Goal: Task Accomplishment & Management: Complete application form

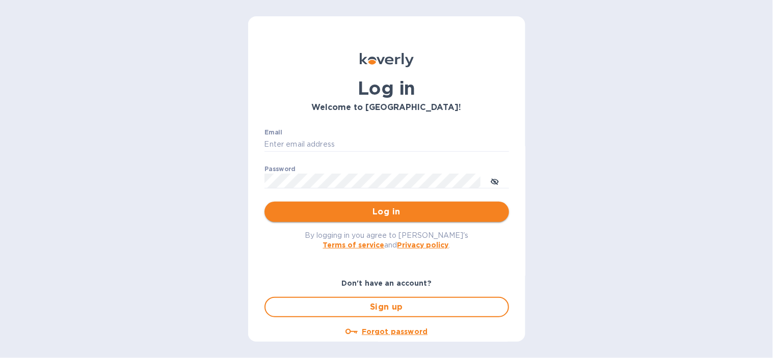
type input "[EMAIL_ADDRESS][DOMAIN_NAME]"
click at [344, 215] on span "Log in" at bounding box center [387, 212] width 228 height 12
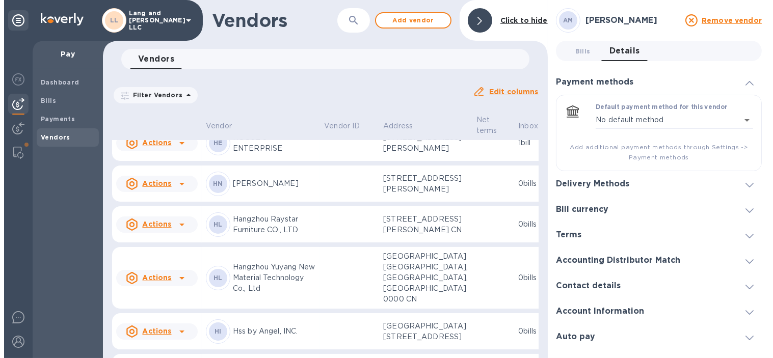
scroll to position [739, 0]
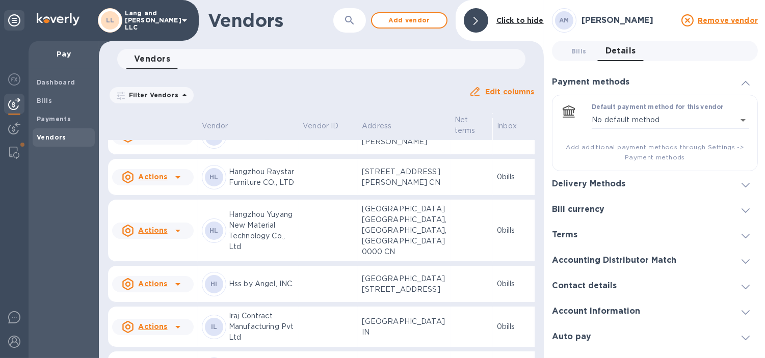
click at [299, 196] on td at bounding box center [328, 177] width 59 height 37
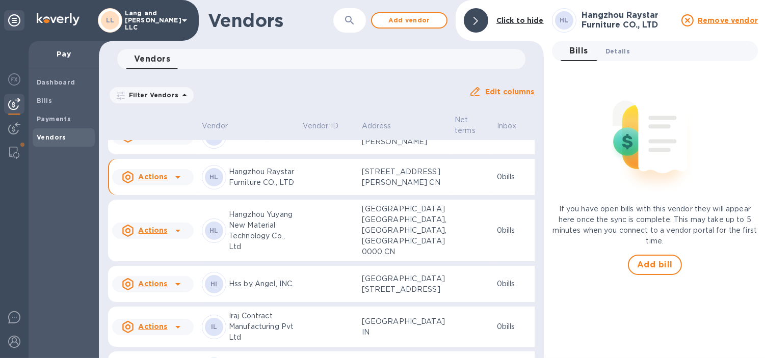
click at [614, 52] on span "Details 0" at bounding box center [617, 51] width 24 height 11
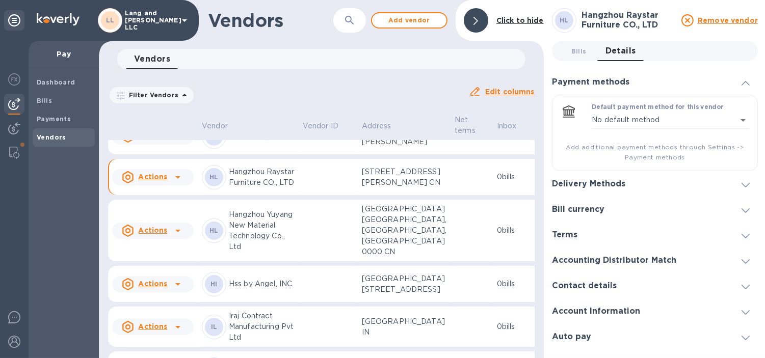
click at [617, 181] on h3 "Delivery Methods" at bounding box center [588, 184] width 73 height 10
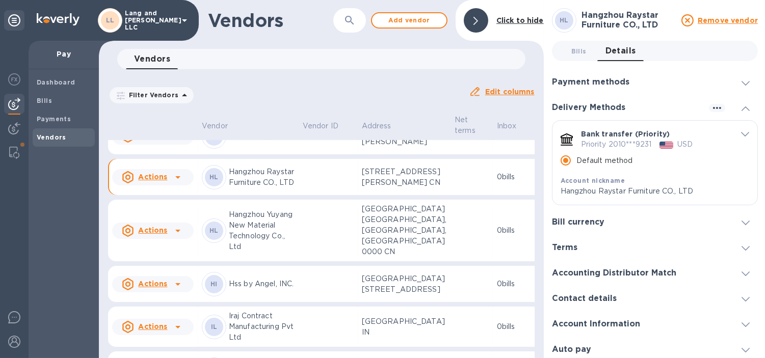
drag, startPoint x: 574, startPoint y: 52, endPoint x: 574, endPoint y: 63, distance: 11.2
click at [574, 52] on span "Bills 0" at bounding box center [578, 51] width 15 height 11
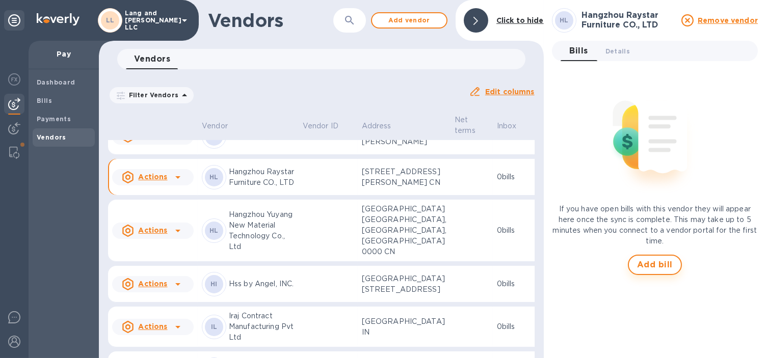
click at [660, 268] on span "Add bill" at bounding box center [655, 265] width 36 height 12
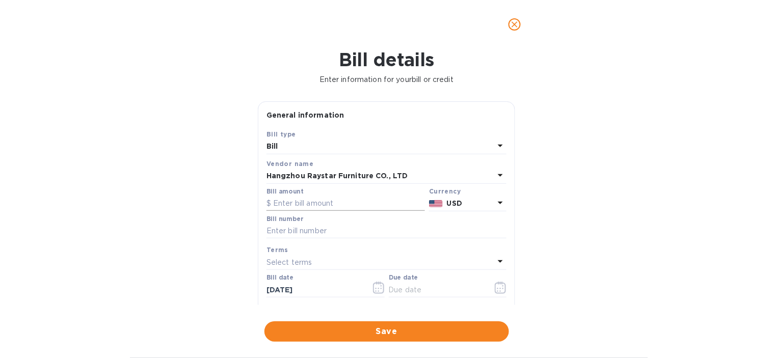
click at [296, 205] on input "text" at bounding box center [346, 203] width 158 height 15
type input "41,388.92"
click at [634, 166] on div "Bill details Enter information for your bill or credit General information Save…" at bounding box center [386, 203] width 773 height 309
click at [317, 228] on input "text" at bounding box center [387, 231] width 240 height 15
type input "4269"
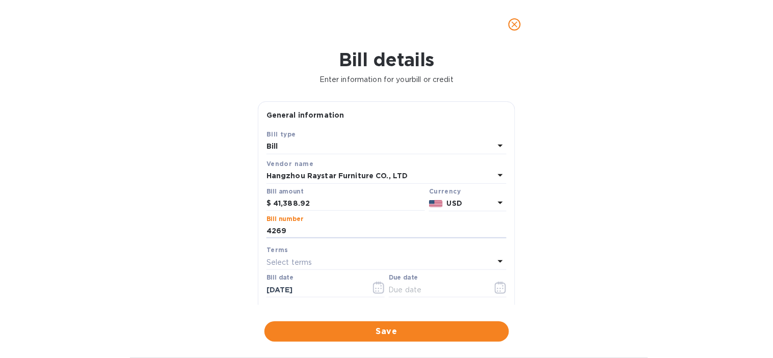
click at [568, 241] on div "Bill details Enter information for your bill or credit General information Save…" at bounding box center [386, 203] width 773 height 309
click at [502, 287] on button "button" at bounding box center [501, 288] width 24 height 24
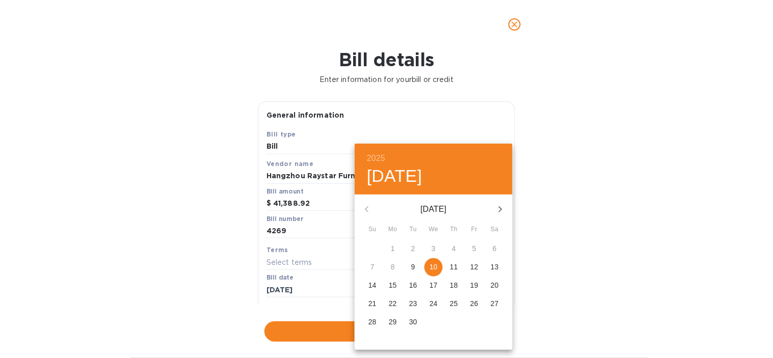
click at [431, 267] on p "10" at bounding box center [434, 267] width 8 height 10
type input "[DATE]"
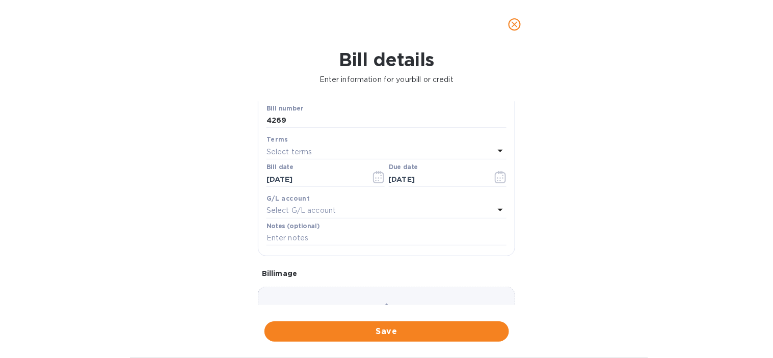
scroll to position [113, 0]
click at [332, 210] on p "Select G/L account" at bounding box center [301, 208] width 69 height 11
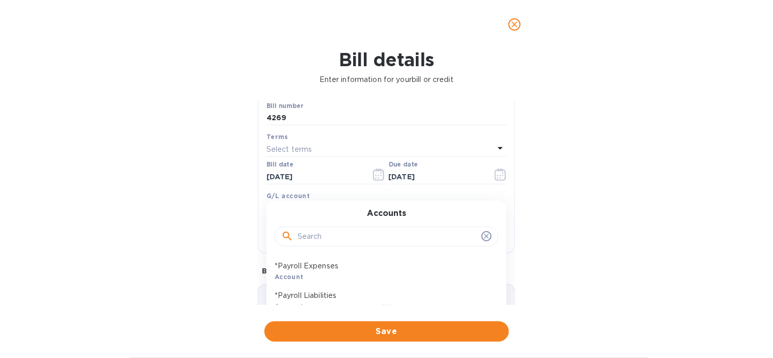
click at [340, 233] on input "text" at bounding box center [388, 236] width 180 height 15
type input "fabr"
click at [374, 289] on div "Fabrication & Materials Account" at bounding box center [383, 301] width 224 height 30
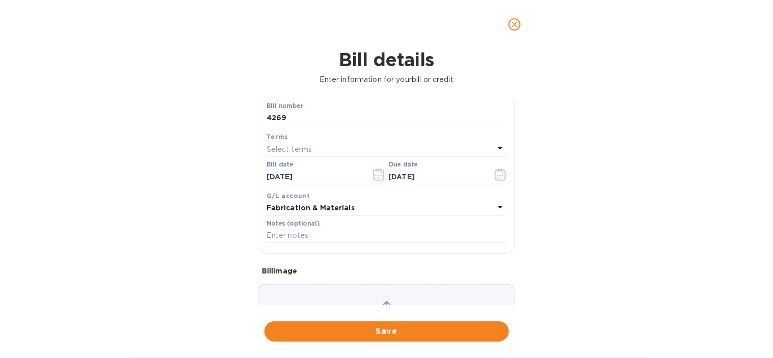
scroll to position [170, 0]
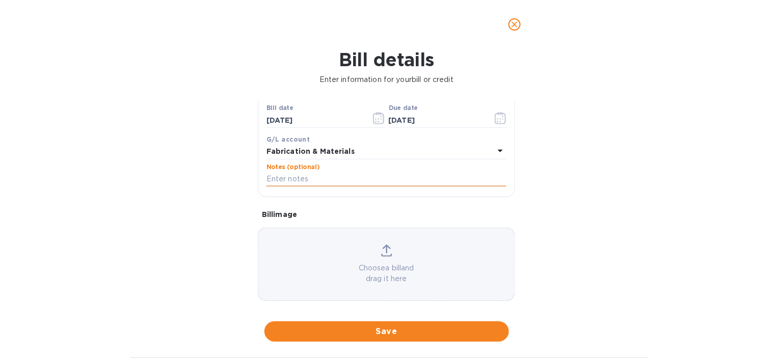
click at [316, 184] on input "text" at bounding box center [387, 179] width 240 height 15
click at [328, 178] on input "text" at bounding box center [387, 179] width 240 height 15
paste input "4269_Raystar_Byron Bay"
click at [291, 179] on input "PMT 3 4269_Raystar_Byron Bay" at bounding box center [387, 179] width 240 height 15
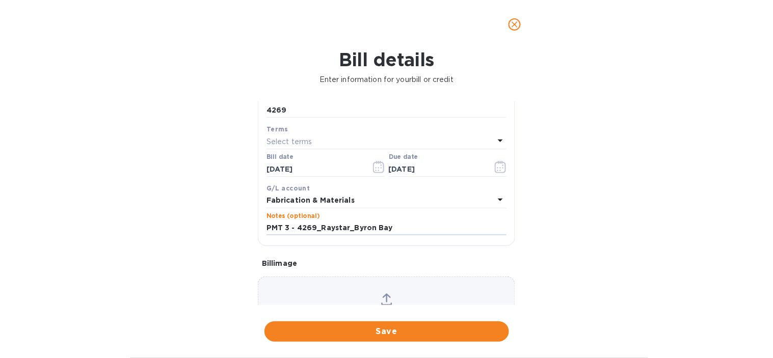
scroll to position [66, 0]
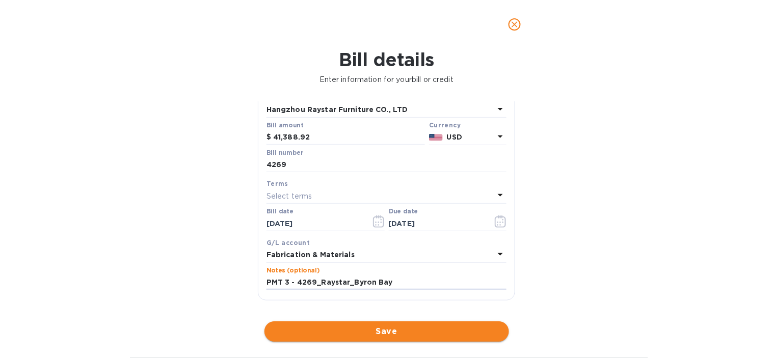
type input "PMT 3 - 4269_Raystar_Byron Bay"
click at [388, 326] on span "Save" at bounding box center [387, 332] width 228 height 12
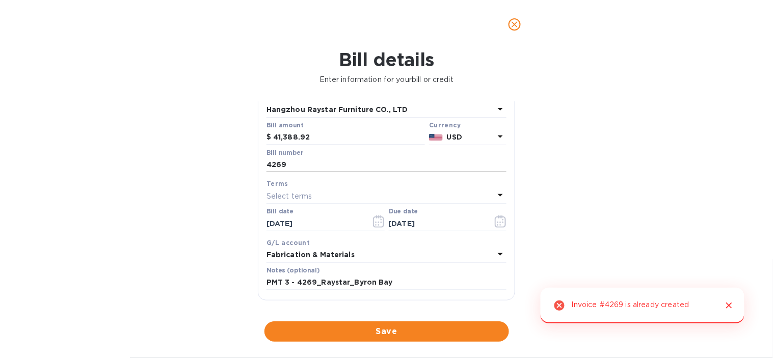
click at [294, 166] on input "4269" at bounding box center [387, 164] width 240 height 15
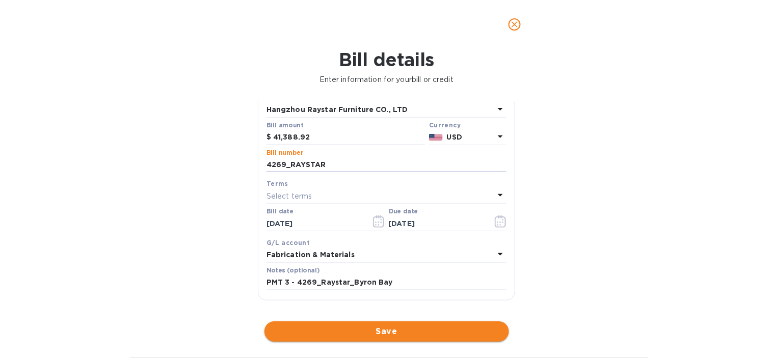
type input "4269_RAYSTAR"
click at [399, 330] on span "Save" at bounding box center [387, 332] width 228 height 12
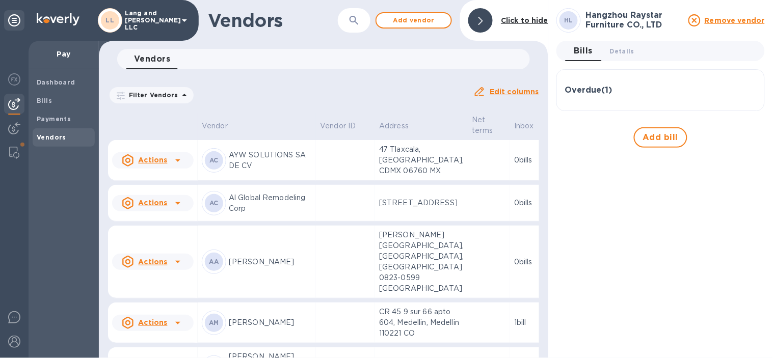
click at [482, 13] on div at bounding box center [480, 20] width 24 height 24
